Goal: Task Accomplishment & Management: Use online tool/utility

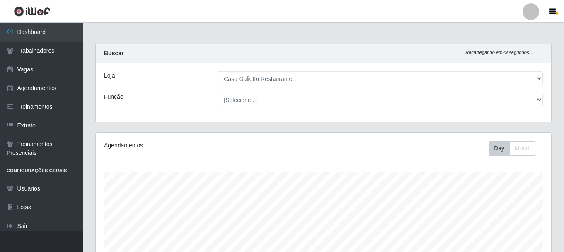
select select "279"
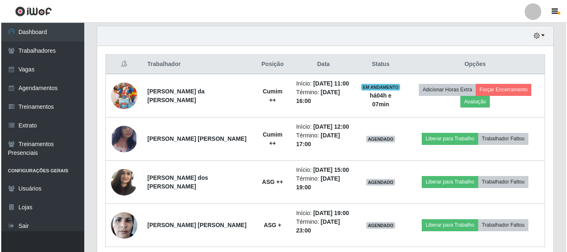
scroll to position [290, 0]
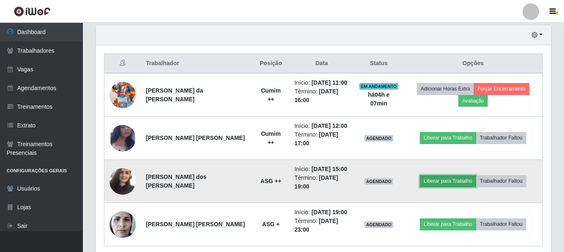
click at [440, 184] on button "Liberar para Trabalho" at bounding box center [448, 181] width 56 height 12
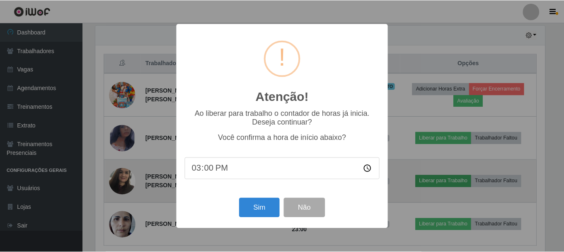
scroll to position [172, 452]
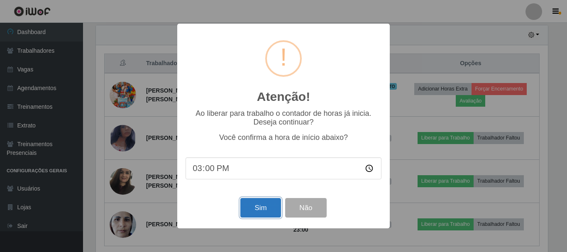
click at [262, 203] on button "Sim" at bounding box center [260, 207] width 40 height 19
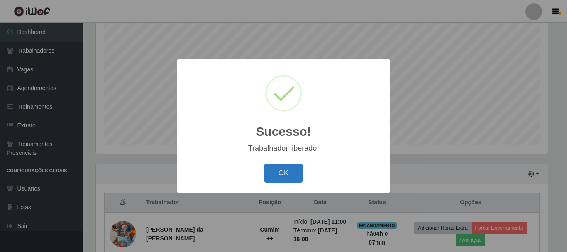
click at [280, 174] on button "OK" at bounding box center [283, 172] width 39 height 19
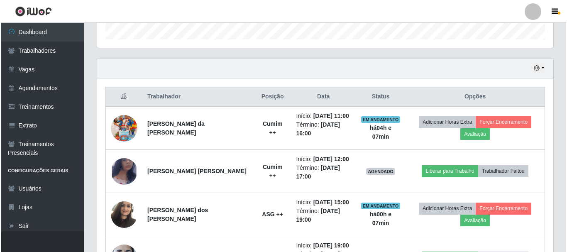
scroll to position [276, 0]
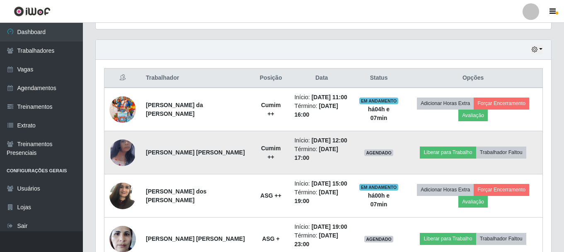
click at [134, 147] on td at bounding box center [123, 152] width 37 height 43
click at [124, 150] on img at bounding box center [122, 152] width 27 height 43
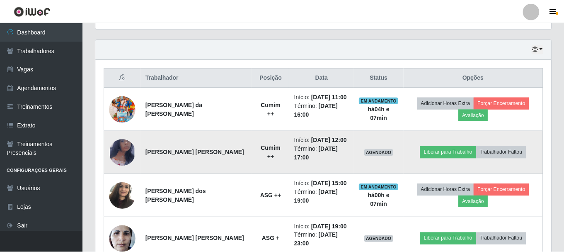
scroll to position [172, 452]
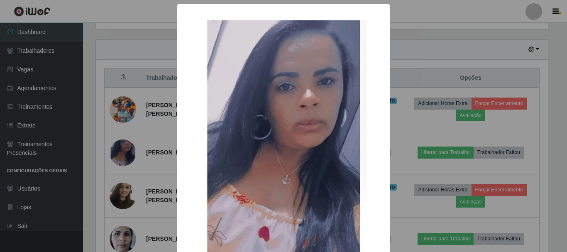
click at [131, 150] on div "× OK Cancel" at bounding box center [283, 126] width 567 height 252
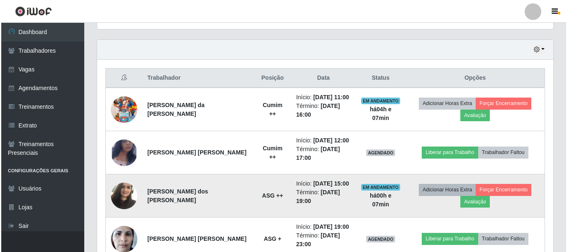
scroll to position [172, 456]
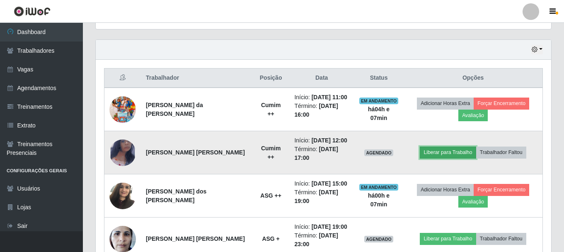
click at [452, 155] on button "Liberar para Trabalho" at bounding box center [448, 152] width 56 height 12
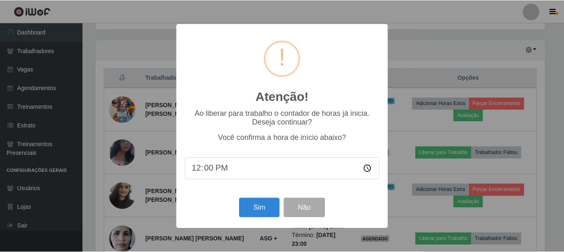
scroll to position [172, 452]
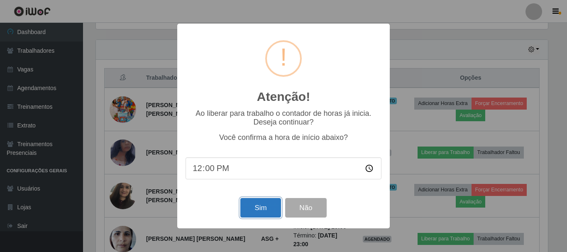
click at [273, 207] on button "Sim" at bounding box center [260, 207] width 40 height 19
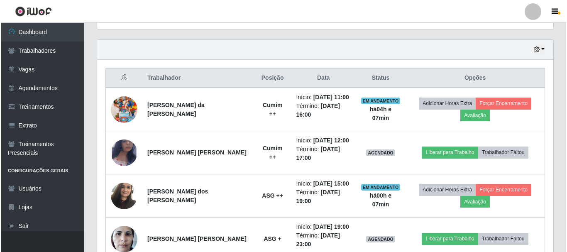
scroll to position [151, 0]
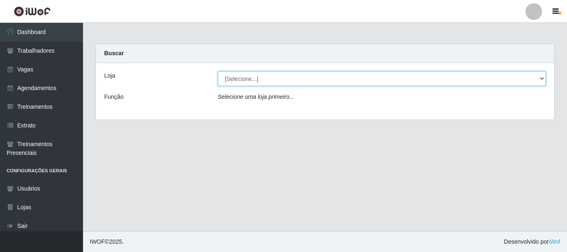
click at [332, 73] on select "[Selecione...] Casa Galiotto Restaurante" at bounding box center [382, 78] width 328 height 15
select select "279"
click at [218, 71] on select "[Selecione...] Casa Galiotto Restaurante" at bounding box center [382, 78] width 328 height 15
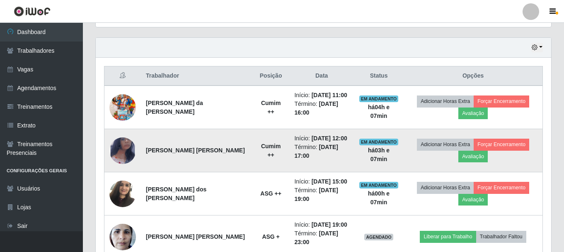
scroll to position [290, 0]
